Goal: Answer question/provide support: Share knowledge or assist other users

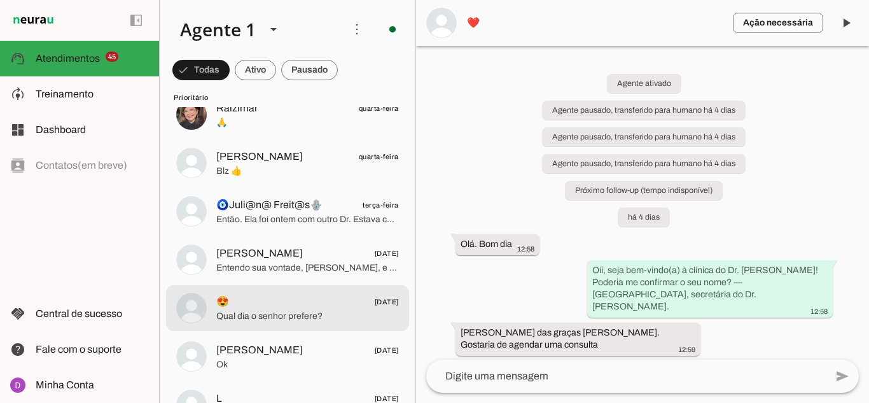
scroll to position [636, 0]
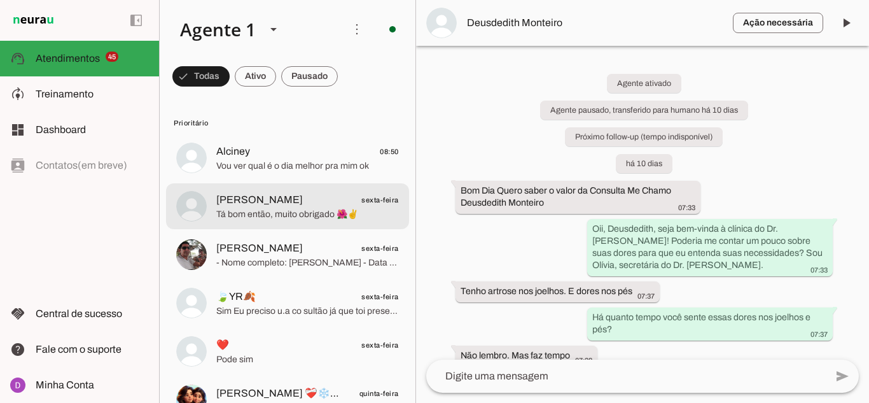
click at [285, 212] on span "Tá bom então, muito obrigado 🌺✌️" at bounding box center [307, 214] width 183 height 13
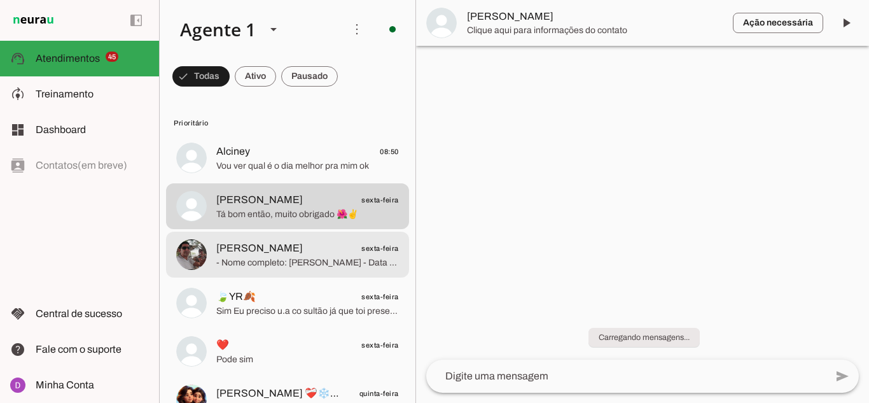
click at [296, 256] on span "- Nome completo: [PERSON_NAME] - Data de nascimento: [DEMOGRAPHIC_DATA] - CPF: …" at bounding box center [307, 262] width 183 height 13
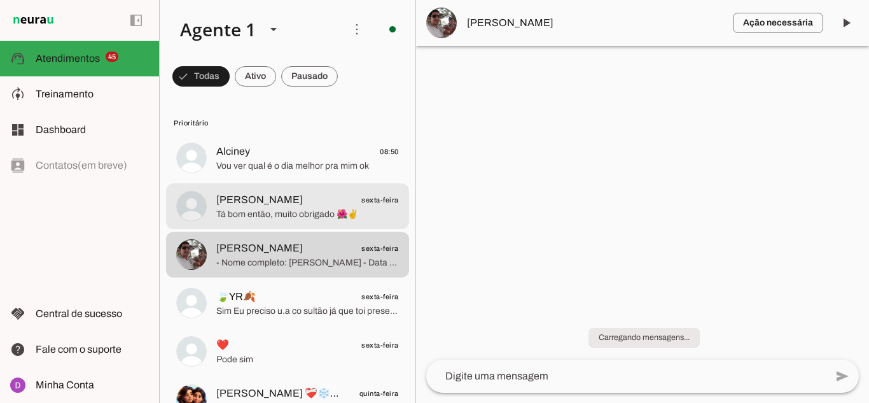
click at [300, 181] on md-item "[PERSON_NAME] sexta-feira Tá bom então, muito obrigado 🌺✌️" at bounding box center [287, 158] width 243 height 46
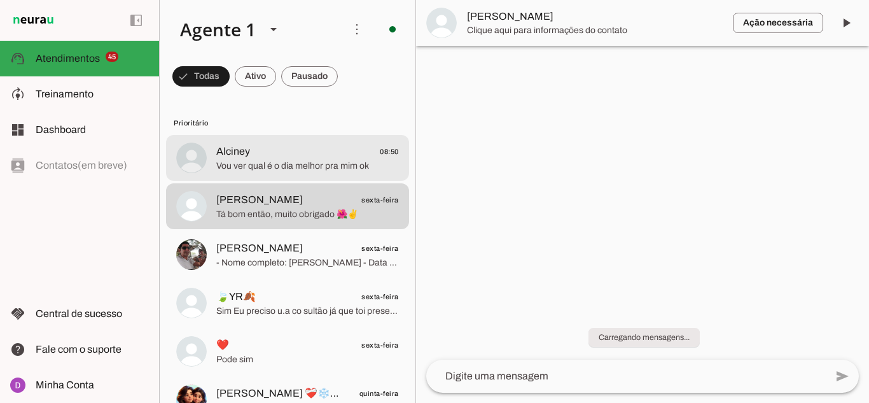
click at [298, 171] on div at bounding box center [307, 157] width 183 height 31
